Goal: Information Seeking & Learning: Check status

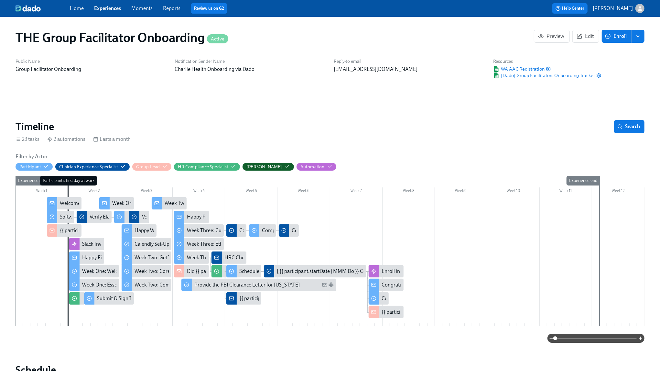
click at [116, 10] on link "Experiences" at bounding box center [107, 8] width 27 height 6
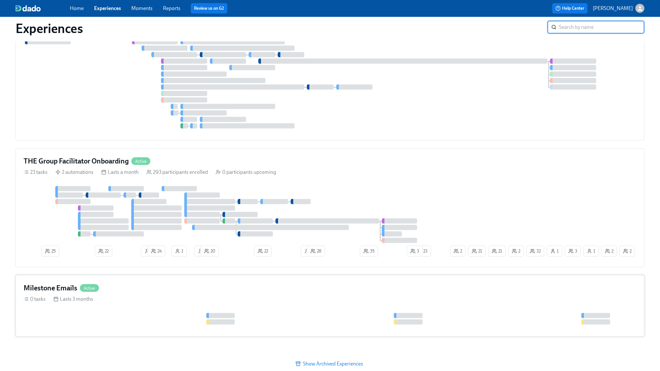
scroll to position [596, 0]
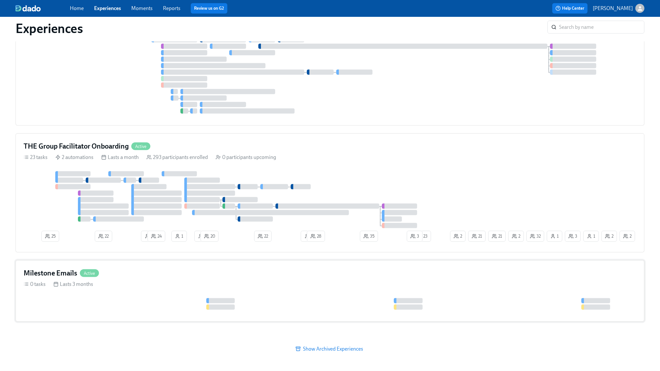
click at [130, 280] on div "Milestone Emails Active 0 tasks Lasts 3 months" at bounding box center [330, 290] width 629 height 61
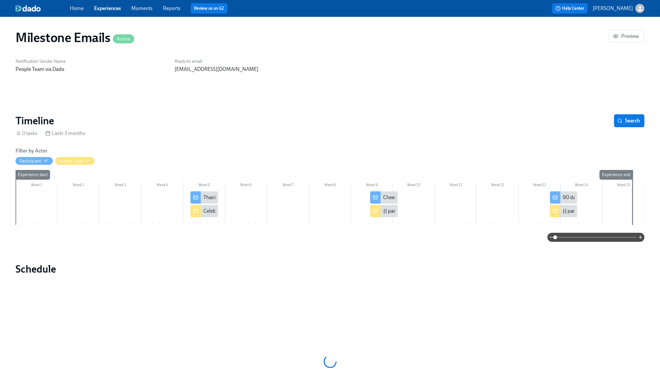
click at [568, 213] on div "{{ participant.fullName }} Reaches 90 Days at Charlie Health!" at bounding box center [630, 210] width 134 height 7
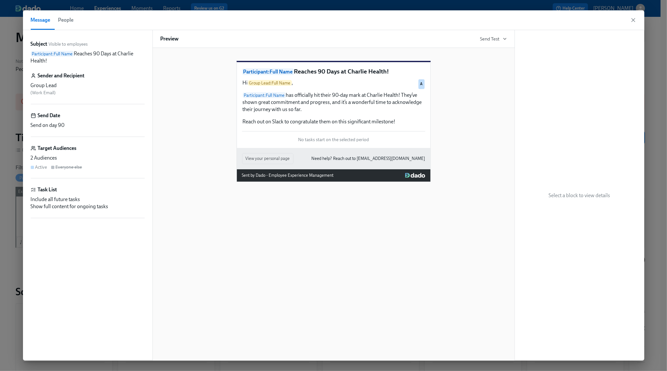
scroll to position [0, 6133]
click at [635, 19] on icon "button" at bounding box center [633, 20] width 6 height 6
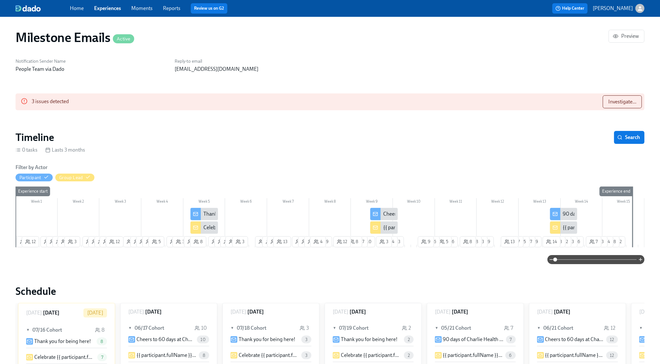
click at [571, 213] on div "90 days of Charlie Health Excellence!" at bounding box center [603, 214] width 81 height 7
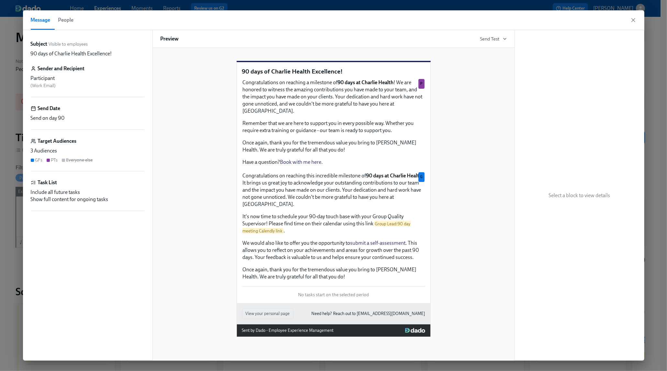
click at [211, 191] on div "90 days of Charlie Health Excellence! Congratulations on reaching a milestone o…" at bounding box center [334, 193] width 346 height 286
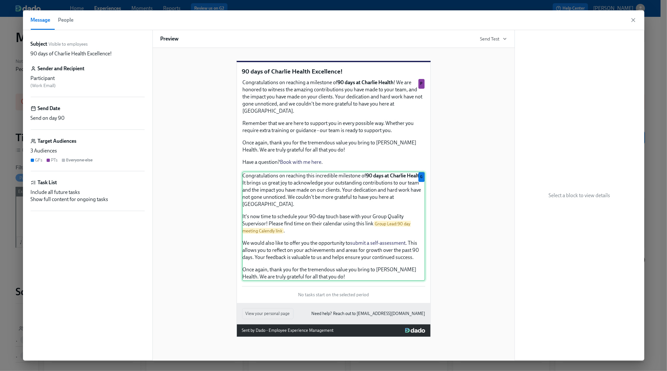
scroll to position [0, 12266]
click at [338, 261] on div "Congratulations on reaching this incredible milestone of 90 days at Charlie Hea…" at bounding box center [333, 226] width 183 height 109
click at [385, 252] on div "Congratulations on reaching this incredible milestone of 90 days at Charlie Hea…" at bounding box center [333, 226] width 183 height 109
click at [330, 267] on div "Congratulations on reaching this incredible milestone of 90 days at Charlie Hea…" at bounding box center [333, 226] width 183 height 109
click at [500, 38] on span "Send Test" at bounding box center [493, 39] width 27 height 6
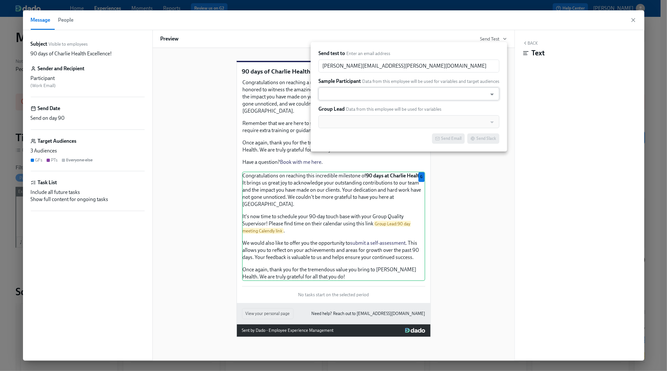
click at [427, 91] on input "text" at bounding box center [403, 93] width 162 height 13
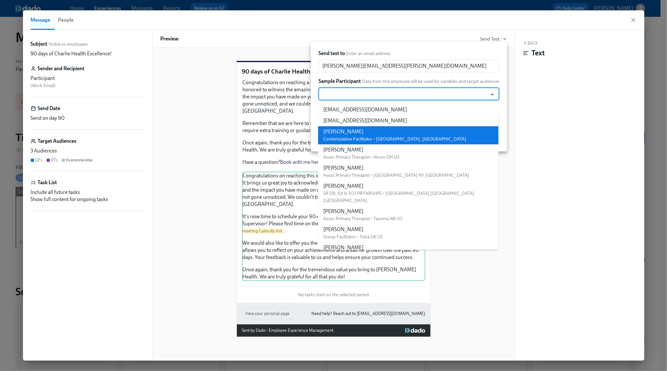
click at [416, 130] on li "[PERSON_NAME] Contemplative Facilitator • [GEOGRAPHIC_DATA], [GEOGRAPHIC_DATA]" at bounding box center [408, 135] width 180 height 18
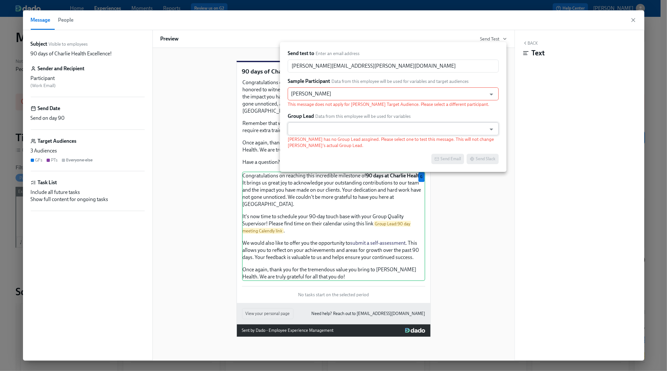
click at [416, 124] on input "text" at bounding box center [387, 128] width 192 height 13
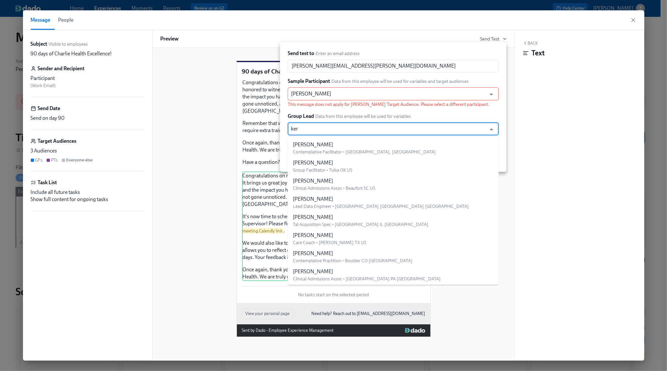
type input "kera"
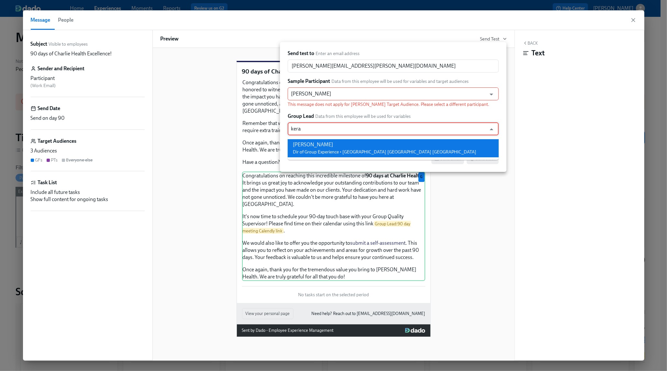
click at [356, 150] on span "Dir of Group Experience • [GEOGRAPHIC_DATA] [GEOGRAPHIC_DATA] [GEOGRAPHIC_DATA]" at bounding box center [384, 152] width 183 height 6
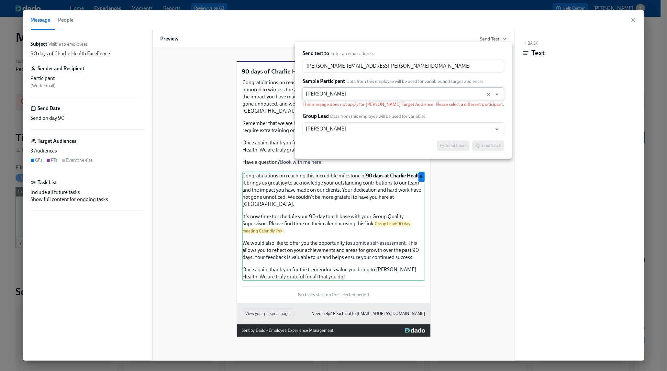
click at [378, 90] on input "[PERSON_NAME]" at bounding box center [397, 93] width 183 height 13
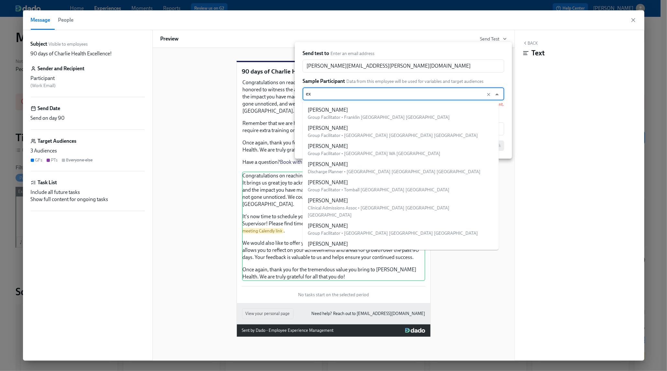
scroll to position [0, 0]
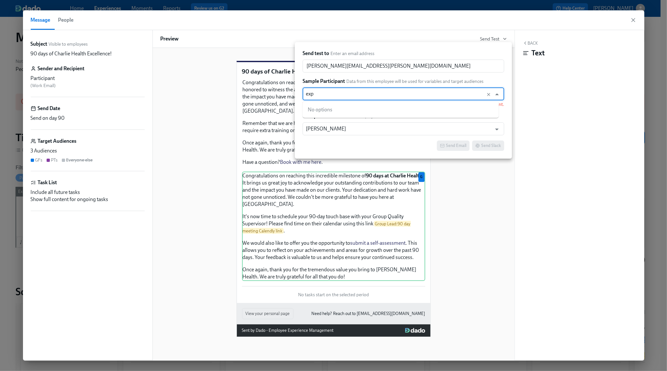
type input "ex"
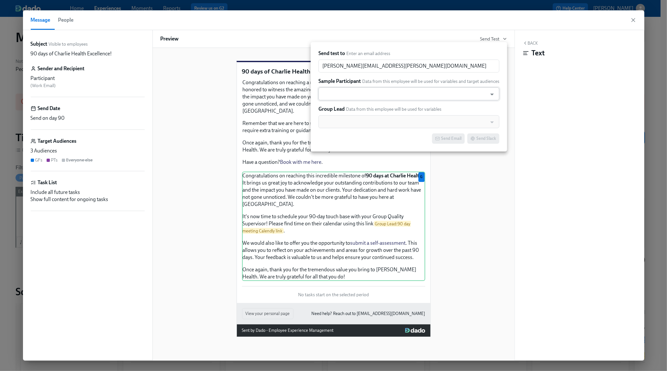
click at [356, 93] on input "text" at bounding box center [403, 93] width 162 height 13
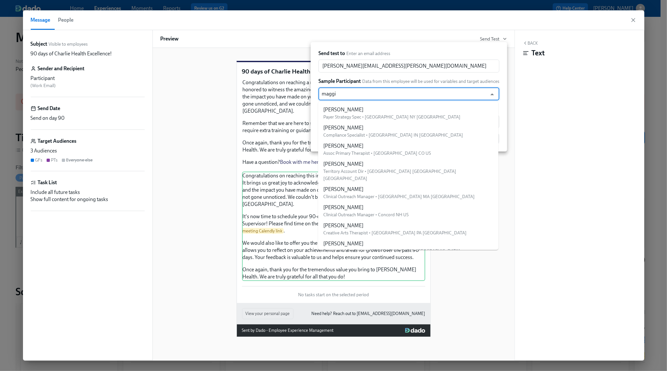
type input "[PERSON_NAME]"
click at [349, 97] on input "[PERSON_NAME]" at bounding box center [403, 93] width 162 height 13
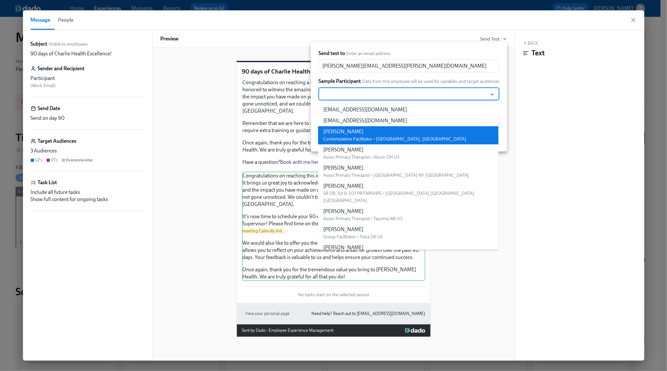
click at [350, 135] on div "[PERSON_NAME] Contemplative Facilitator • [GEOGRAPHIC_DATA], [GEOGRAPHIC_DATA]" at bounding box center [394, 135] width 143 height 14
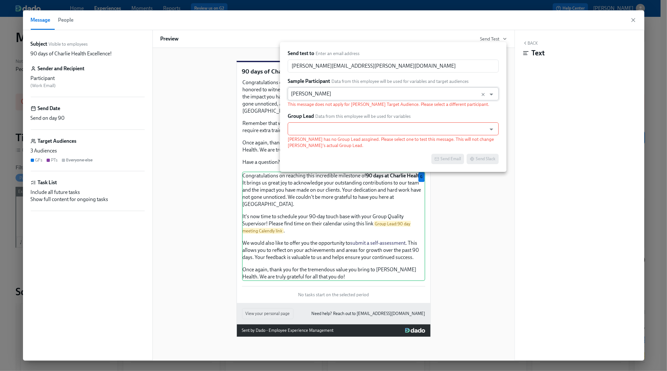
click at [360, 98] on input "[PERSON_NAME]" at bounding box center [387, 93] width 192 height 13
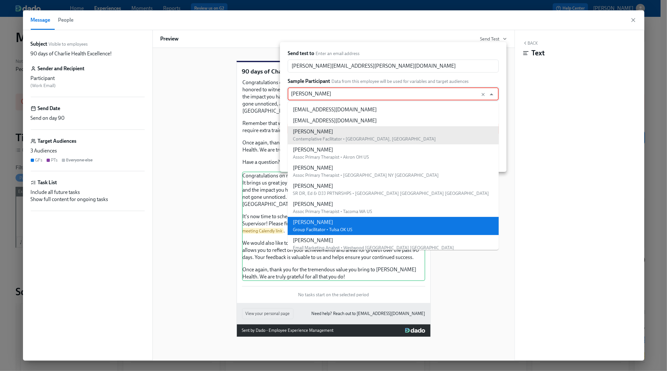
click at [449, 222] on li "[PERSON_NAME] Group Facilitator • Tulsa OK US" at bounding box center [393, 226] width 211 height 18
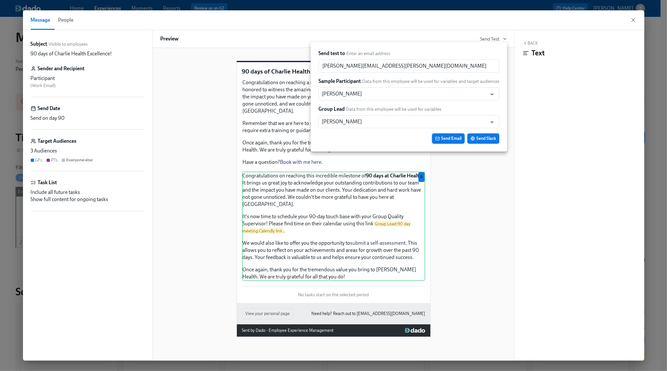
click at [454, 139] on span "Send Email" at bounding box center [448, 138] width 26 height 6
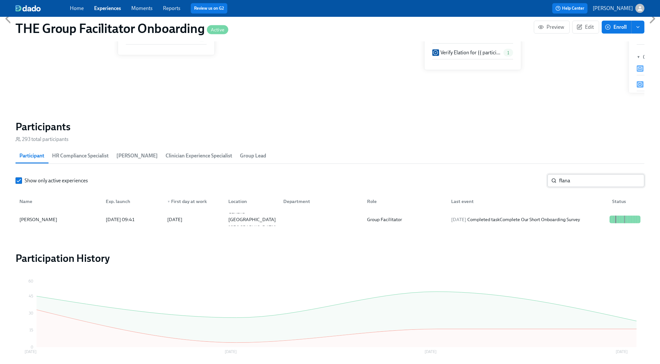
scroll to position [0, 9796]
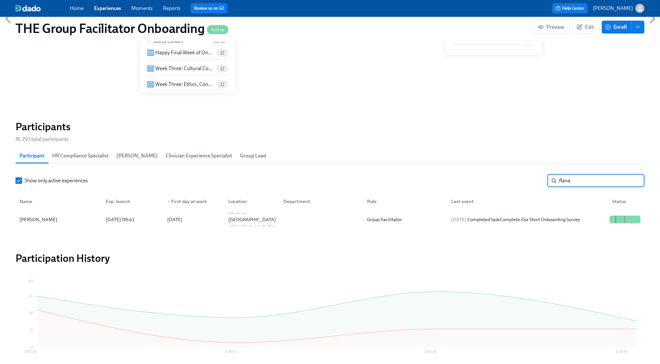
click at [572, 178] on input "flana" at bounding box center [602, 180] width 85 height 13
type input "crand"
click at [552, 215] on div "2025/08/14 Completed task Week Two: Get To Know Your Role (~4 hours to complete)" at bounding box center [528, 220] width 159 height 16
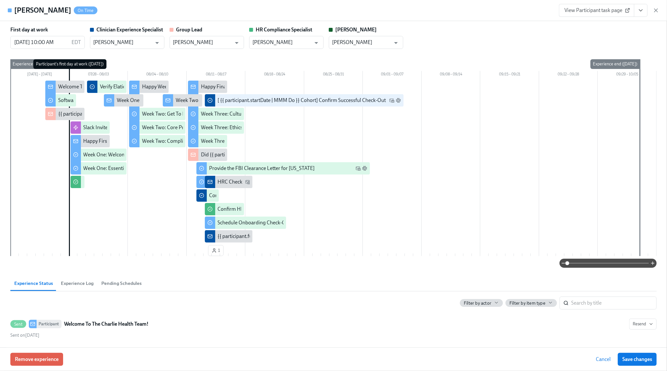
click at [643, 10] on icon "View task page" at bounding box center [641, 10] width 6 height 6
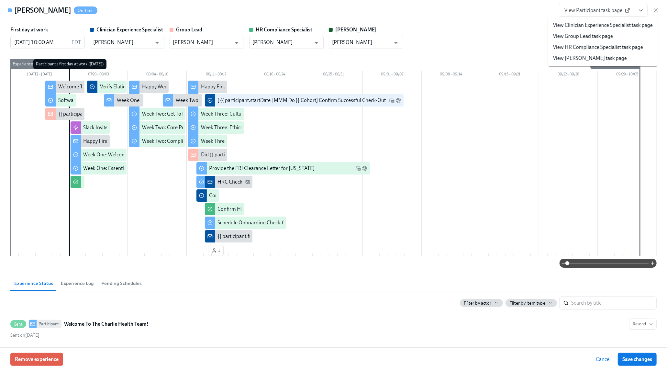
click at [624, 25] on link "View Clinician Experience Specialist task page" at bounding box center [603, 25] width 100 height 7
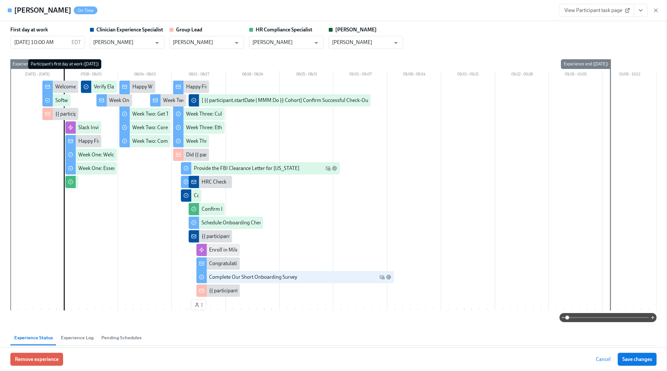
click at [655, 9] on icon "button" at bounding box center [655, 10] width 3 height 3
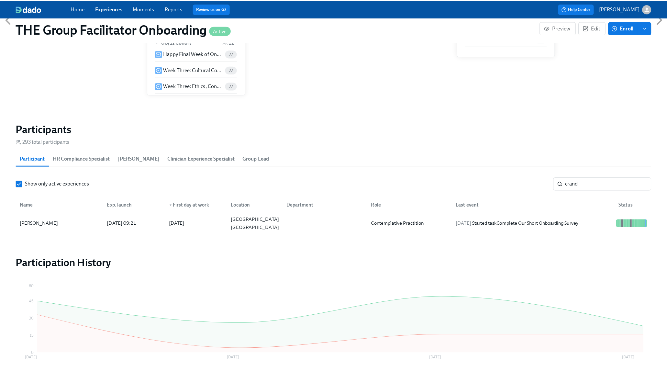
scroll to position [0, 9796]
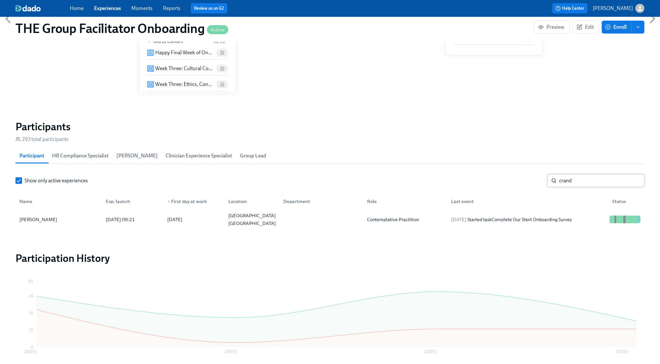
click at [637, 182] on input "crand" at bounding box center [602, 180] width 85 height 13
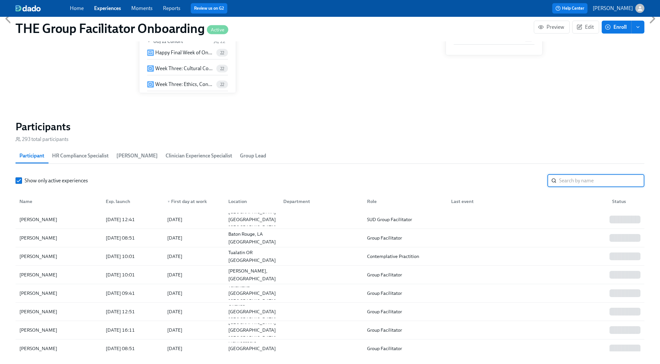
click at [577, 183] on input "search" at bounding box center [602, 180] width 85 height 13
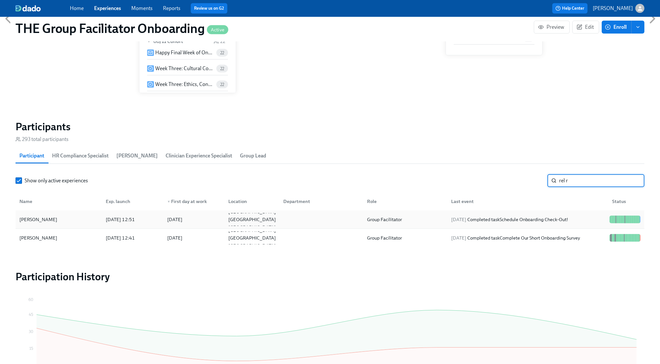
type input "rel r"
click at [558, 219] on div "2025/08/13 Completed task Schedule Onboarding Check-Out!" at bounding box center [510, 220] width 123 height 8
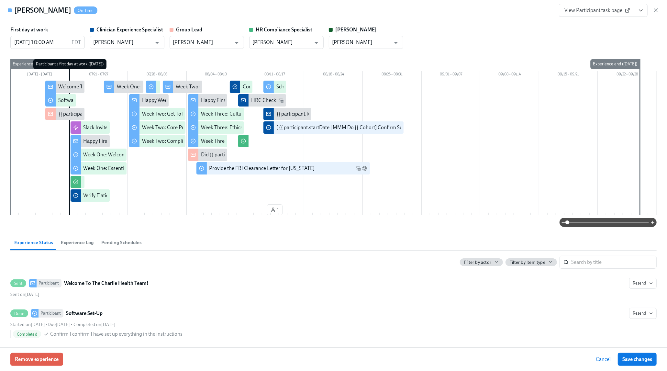
click at [643, 12] on icon "View task page" at bounding box center [641, 10] width 6 height 6
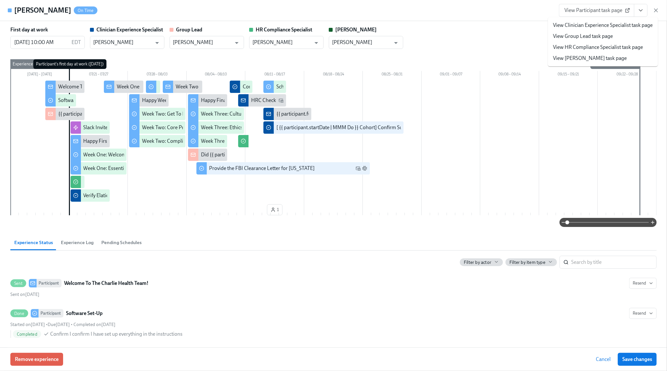
click at [598, 9] on span "View Participant task page" at bounding box center [596, 10] width 64 height 6
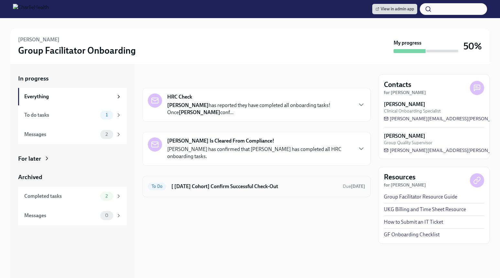
click at [248, 189] on h6 "[ Jul 28th Cohort] Confirm Successful Check-Out" at bounding box center [255, 186] width 166 height 7
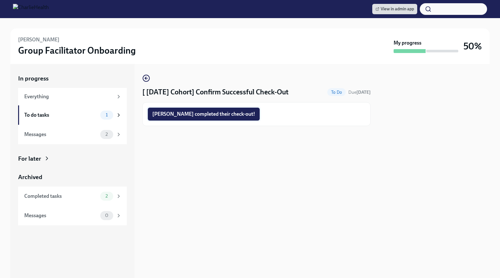
click at [187, 114] on span "Samantha completed their check-out!" at bounding box center [203, 114] width 103 height 6
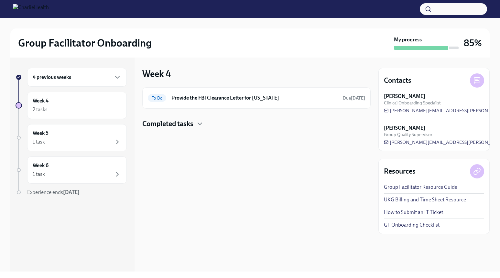
click at [429, 9] on icon "button" at bounding box center [428, 9] width 6 height 6
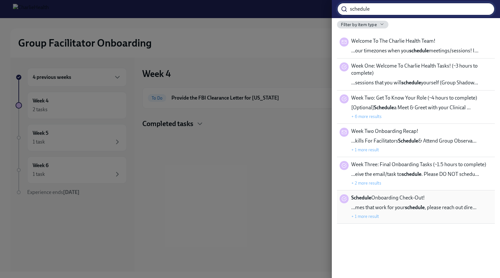
type input "schedule"
click at [380, 214] on div "…mes that work for your schedule , please reach out dire… + 1 more result" at bounding box center [413, 212] width 125 height 16
